Goal: Navigation & Orientation: Find specific page/section

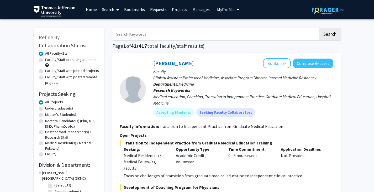
click at [135, 8] on link "Bookmarks" at bounding box center [134, 9] width 26 height 18
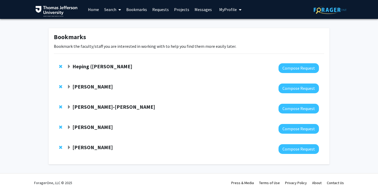
click at [90, 87] on strong "[PERSON_NAME]" at bounding box center [92, 86] width 40 height 7
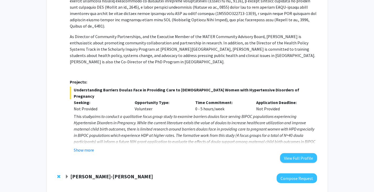
scroll to position [156, 0]
click at [87, 146] on button "Show more" at bounding box center [84, 149] width 20 height 6
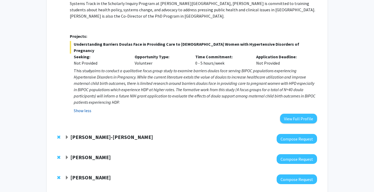
scroll to position [201, 0]
click at [71, 133] on strong "[PERSON_NAME]-[PERSON_NAME]" at bounding box center [111, 136] width 83 height 7
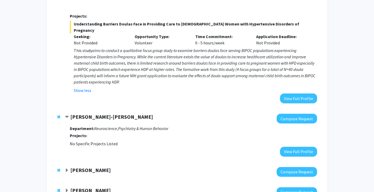
scroll to position [225, 0]
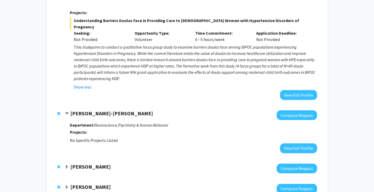
click at [81, 163] on strong "[PERSON_NAME]" at bounding box center [90, 166] width 40 height 7
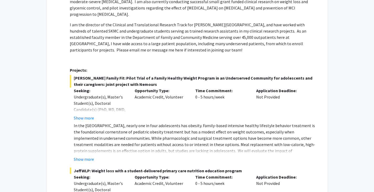
scroll to position [474, 0]
click at [81, 156] on button "Show more" at bounding box center [84, 159] width 20 height 6
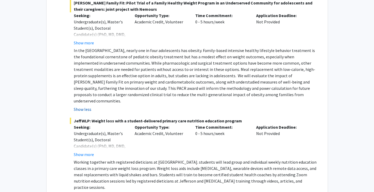
scroll to position [552, 0]
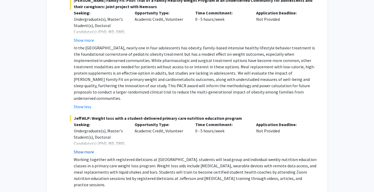
click at [86, 148] on button "Show more" at bounding box center [84, 151] width 20 height 6
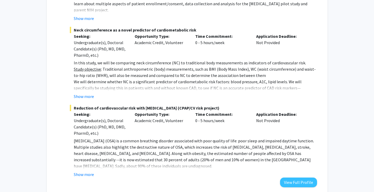
scroll to position [1254, 0]
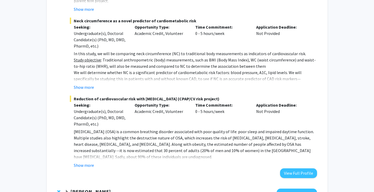
click at [80, 188] on strong "[PERSON_NAME]" at bounding box center [90, 191] width 40 height 7
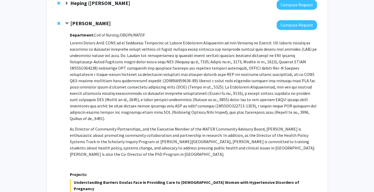
scroll to position [0, 0]
